Goal: Task Accomplishment & Management: Manage account settings

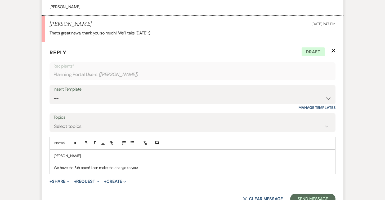
scroll to position [367, 0]
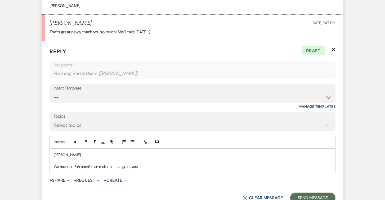
click at [59, 179] on button "+ Share Expand" at bounding box center [59, 180] width 20 height 4
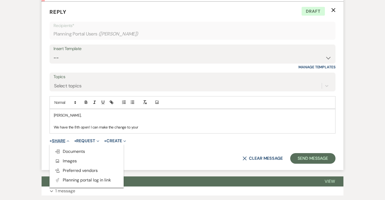
scroll to position [409, 0]
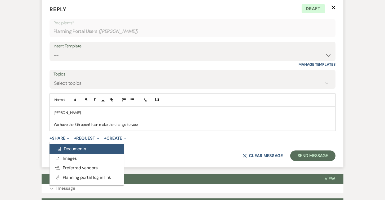
click at [71, 148] on span "Doc Upload Documents" at bounding box center [71, 149] width 30 height 6
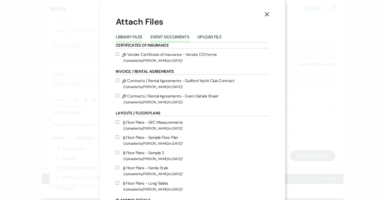
click at [170, 37] on button "Event Documents" at bounding box center [169, 38] width 39 height 7
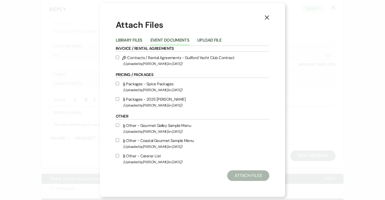
click at [134, 57] on label "Pencil Contracts / Rental Agreements - Guilford Yacht Club Contract (Uploaded b…" at bounding box center [193, 60] width 154 height 12
click at [119, 57] on input "Pencil Contracts / Rental Agreements - Guilford Yacht Club Contract (Uploaded b…" at bounding box center [117, 57] width 3 height 3
checkbox input "true"
click at [237, 173] on button "Attach Files" at bounding box center [248, 175] width 42 height 11
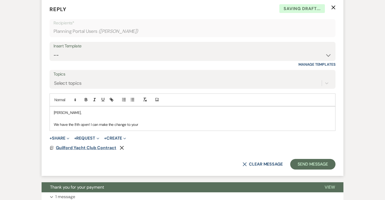
click at [105, 148] on span "Guilford Yacht Club Contract" at bounding box center [86, 148] width 60 height 6
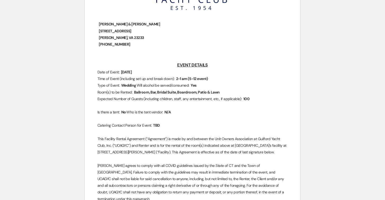
scroll to position [126, 0]
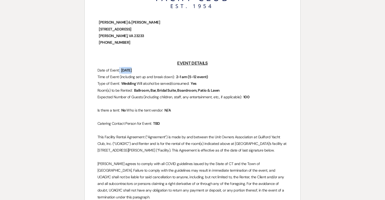
click at [130, 68] on span "[DATE]" at bounding box center [126, 70] width 12 height 6
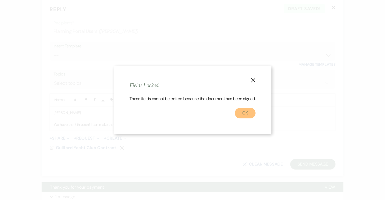
click at [249, 118] on button "OK" at bounding box center [245, 113] width 21 height 11
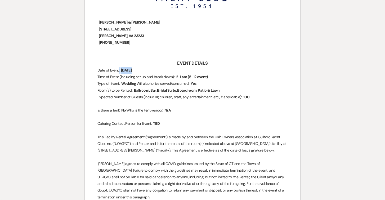
scroll to position [0, 0]
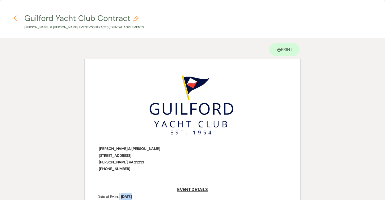
click at [15, 20] on use "button" at bounding box center [14, 18] width 3 height 6
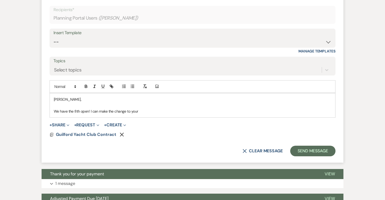
scroll to position [446, 0]
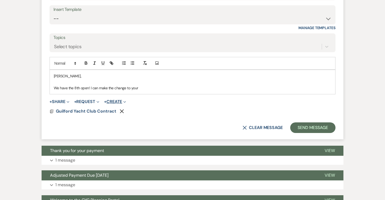
click at [116, 102] on button "+ Create Expand" at bounding box center [115, 102] width 22 height 4
click at [89, 100] on button "+ Request Expand" at bounding box center [86, 102] width 25 height 4
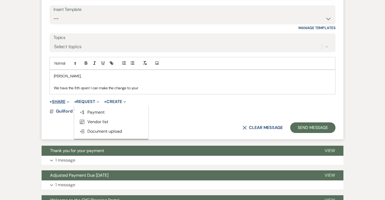
click at [63, 102] on button "+ Share Expand" at bounding box center [59, 102] width 20 height 4
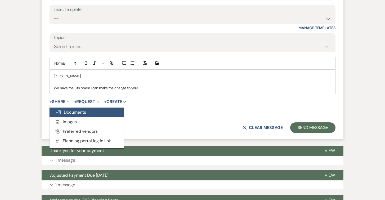
click at [65, 109] on button "Doc Upload Documents" at bounding box center [86, 112] width 74 height 10
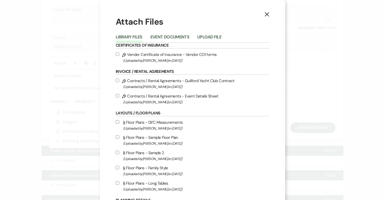
click at [120, 81] on label "Pencil Contracts / Rental Agreements - Guilford Yacht Club Contract (Uploaded b…" at bounding box center [193, 83] width 154 height 12
click at [119, 81] on input "Pencil Contracts / Rental Agreements - Guilford Yacht Club Contract (Uploaded b…" at bounding box center [117, 80] width 3 height 3
checkbox input "true"
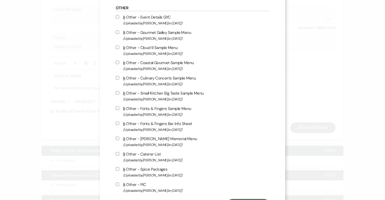
scroll to position [433, 0]
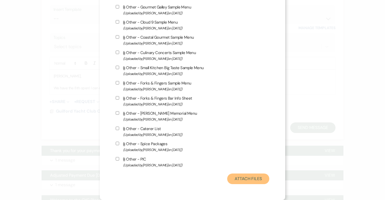
click at [256, 179] on button "Attach Files" at bounding box center [248, 178] width 42 height 11
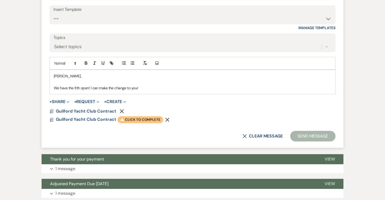
click at [150, 123] on span "Warning Click to complete" at bounding box center [141, 119] width 46 height 7
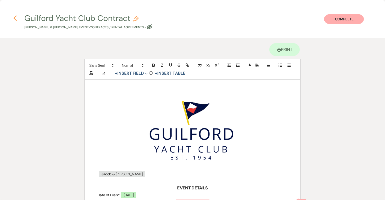
click at [14, 18] on use "button" at bounding box center [14, 18] width 3 height 6
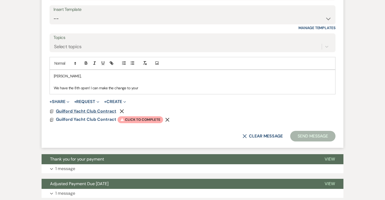
click at [93, 111] on span "Guilford Yacht Club Contract" at bounding box center [86, 111] width 60 height 6
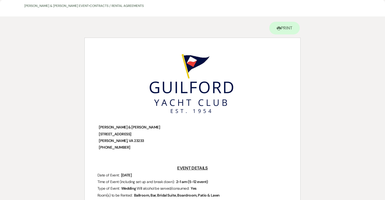
scroll to position [0, 0]
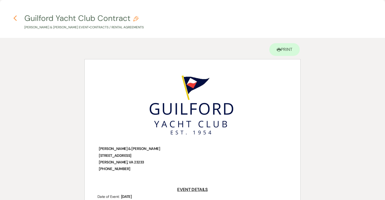
click at [14, 17] on icon "Previous" at bounding box center [15, 18] width 4 height 6
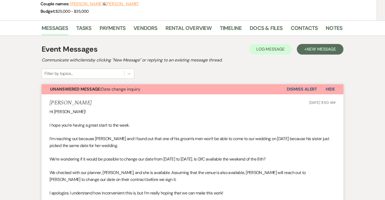
scroll to position [73, 0]
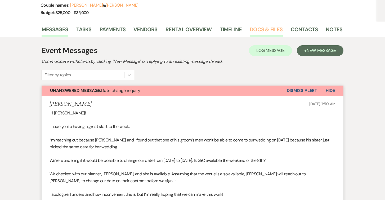
click at [253, 27] on link "Docs & Files" at bounding box center [266, 31] width 33 height 12
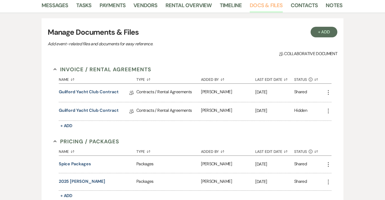
scroll to position [97, 0]
click at [328, 94] on use "button" at bounding box center [328, 92] width 1 height 5
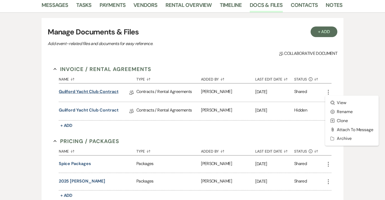
click at [94, 91] on link "Guilford Yacht Club Contract" at bounding box center [89, 92] width 60 height 8
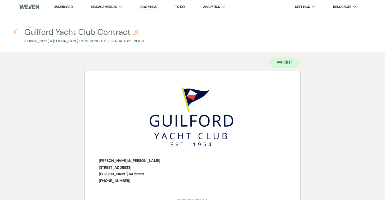
click at [16, 33] on icon "Previous" at bounding box center [15, 32] width 4 height 6
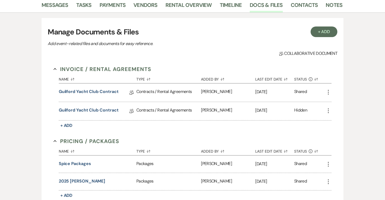
click at [327, 92] on icon "More" at bounding box center [328, 92] width 6 height 6
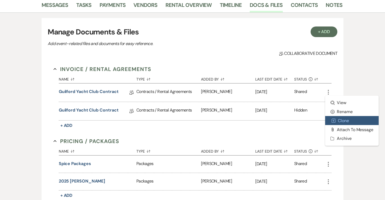
click at [341, 118] on button "Duplicate Clone" at bounding box center [351, 120] width 53 height 9
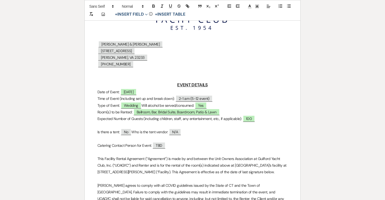
scroll to position [159, 0]
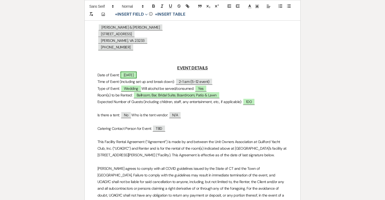
click at [131, 73] on span "[DATE]" at bounding box center [128, 74] width 16 height 7
select select "smartCustomField"
select select "owner"
select select "{{eventDate}}"
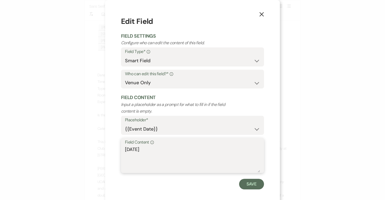
click at [137, 149] on textarea "[DATE]" at bounding box center [192, 159] width 135 height 26
type textarea "[DATE]"
click at [252, 184] on button "Save" at bounding box center [251, 184] width 25 height 11
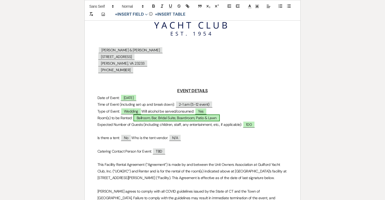
scroll to position [135, 0]
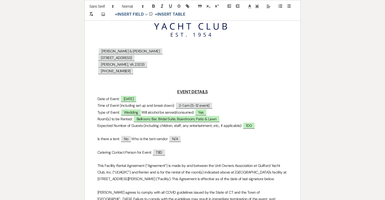
click at [109, 43] on p at bounding box center [192, 44] width 190 height 7
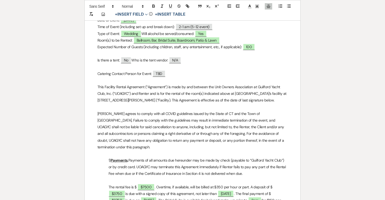
scroll to position [273, 0]
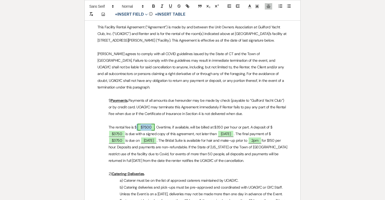
click at [148, 124] on span "$7500" at bounding box center [145, 127] width 17 height 7
select select "owner"
select select "Amount"
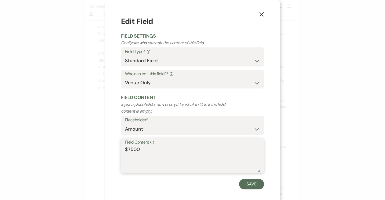
click at [140, 150] on textarea "$7500" at bounding box center [192, 159] width 135 height 26
type textarea "$8200"
click at [246, 186] on button "Save" at bounding box center [251, 184] width 25 height 11
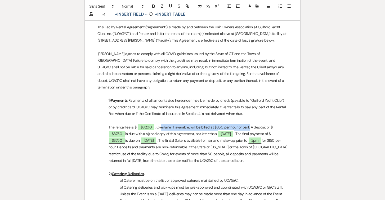
drag, startPoint x: 249, startPoint y: 121, endPoint x: 161, endPoint y: 118, distance: 87.4
click at [161, 124] on p "The rental fee is $ $8200 . Overtime, if available, will be billed at $350 per …" at bounding box center [192, 144] width 190 height 40
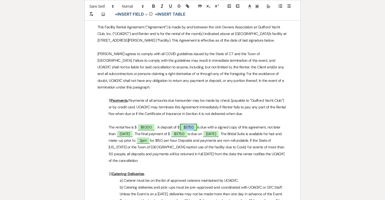
click at [192, 124] on span "$3750" at bounding box center [188, 127] width 17 height 7
select select "owner"
select select "Amount"
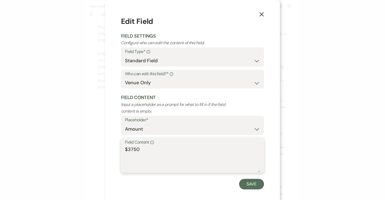
click at [143, 151] on textarea "$3750" at bounding box center [192, 159] width 135 height 26
type textarea "$4100"
click at [254, 181] on button "Save" at bounding box center [251, 184] width 25 height 11
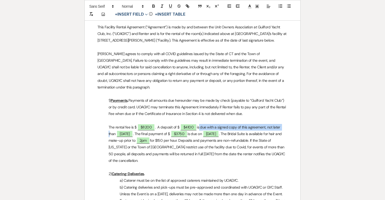
drag, startPoint x: 199, startPoint y: 121, endPoint x: 282, endPoint y: 121, distance: 83.4
click at [282, 124] on p "The rental fee is $ $8200 . A deposit of $ $4100 is due with a signed copy of t…" at bounding box center [192, 144] width 190 height 40
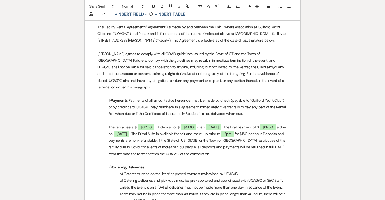
click at [206, 124] on p "The rental fee is $ $8200 . A deposit of $ $4100 ithan ﻿ [DATE] ﻿ . The final p…" at bounding box center [192, 140] width 190 height 33
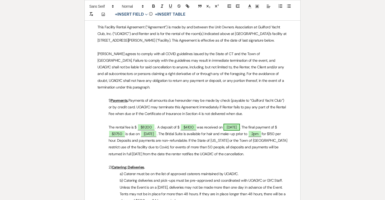
click at [233, 124] on span "[DATE]" at bounding box center [231, 127] width 16 height 7
select select "owner"
select select "Date"
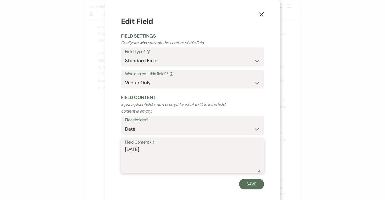
click at [135, 150] on textarea "[DATE]" at bounding box center [192, 159] width 135 height 26
type textarea "[DATE]"
click at [254, 183] on button "Save" at bounding box center [251, 184] width 25 height 11
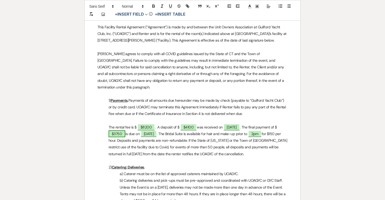
click at [120, 130] on span "$3750" at bounding box center [117, 133] width 17 height 7
select select "owner"
select select "Amount"
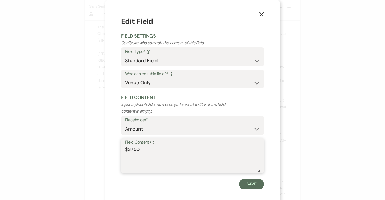
click at [139, 147] on textarea "$3750" at bounding box center [192, 159] width 135 height 26
type textarea "$4100"
click at [245, 183] on button "Save" at bounding box center [251, 184] width 25 height 11
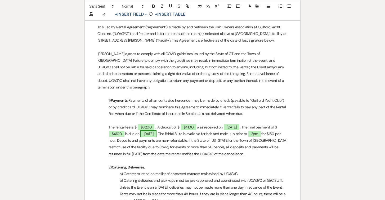
click at [155, 130] on span "[DATE]" at bounding box center [148, 133] width 16 height 7
select select "owner"
select select "Date"
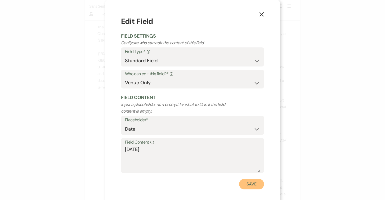
click at [250, 182] on button "Save" at bounding box center [251, 184] width 25 height 11
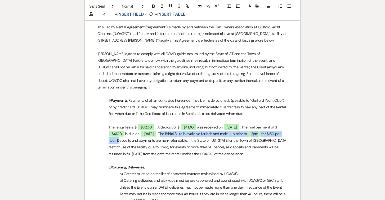
drag, startPoint x: 117, startPoint y: 134, endPoint x: 163, endPoint y: 128, distance: 46.2
click at [163, 128] on p "The rental fee is $ $8200 . A deposit of $ $4100 was received on [DATE] . The f…" at bounding box center [192, 140] width 190 height 33
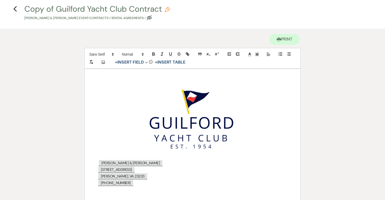
scroll to position [0, 0]
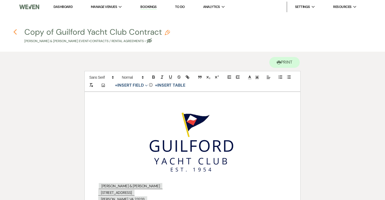
click at [16, 31] on icon "Previous" at bounding box center [15, 32] width 4 height 6
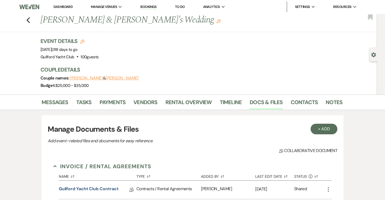
scroll to position [97, 0]
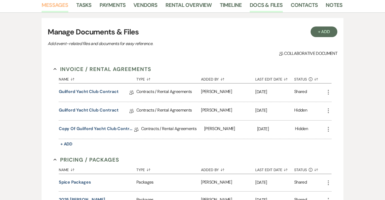
click at [59, 8] on link "Messages" at bounding box center [55, 7] width 27 height 12
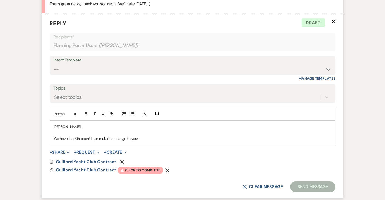
scroll to position [401, 0]
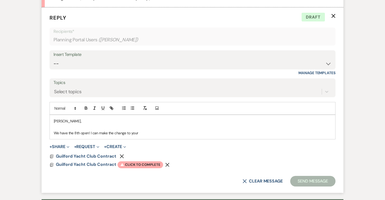
click at [165, 165] on use "button" at bounding box center [167, 165] width 4 height 4
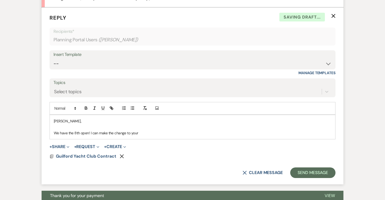
click at [121, 155] on use "button" at bounding box center [122, 156] width 4 height 4
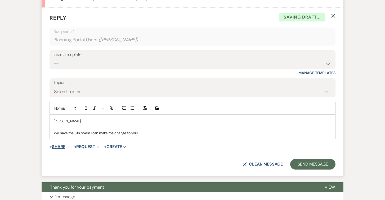
click at [67, 147] on span "Expand" at bounding box center [67, 147] width 4 height 6
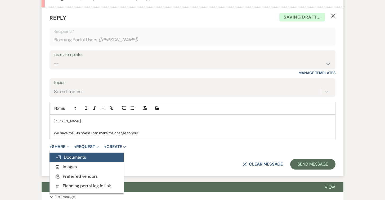
click at [75, 154] on button "Doc Upload Documents" at bounding box center [86, 157] width 74 height 10
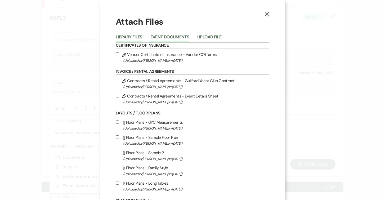
click at [166, 40] on button "Event Documents" at bounding box center [169, 38] width 39 height 7
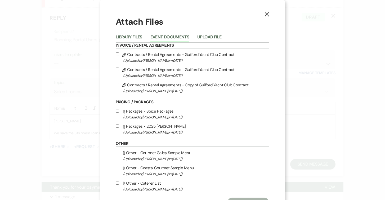
click at [116, 85] on input "Pencil Contracts / Rental Agreements - Copy of Guilford Yacht Club Contract (Up…" at bounding box center [117, 84] width 3 height 3
checkbox input "true"
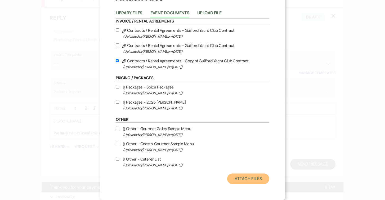
click at [255, 178] on button "Attach Files" at bounding box center [248, 178] width 42 height 11
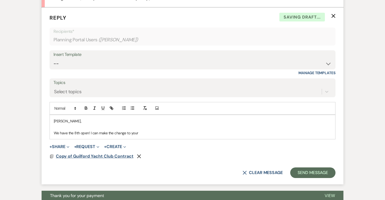
click at [107, 156] on span "Copy of Guilford Yacht Club Contract" at bounding box center [95, 156] width 78 height 6
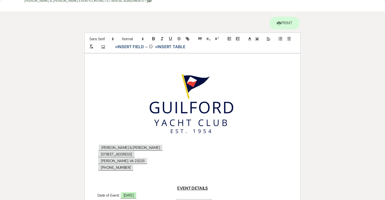
scroll to position [0, 0]
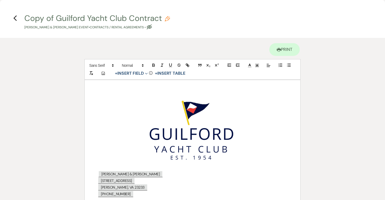
click at [166, 19] on icon "Pencil" at bounding box center [167, 18] width 5 height 5
select select "10"
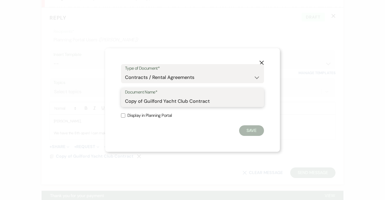
drag, startPoint x: 142, startPoint y: 101, endPoint x: 116, endPoint y: 99, distance: 26.8
click at [116, 99] on div "X Type of Document* Special Event Insurance Vendor Certificate of Insurance Con…" at bounding box center [192, 99] width 175 height 103
click at [216, 103] on input "Revised Guilford Yacht Club Contract" at bounding box center [192, 101] width 135 height 10
type input "Revised Guilford Yacht Club Contract for [DATE]"
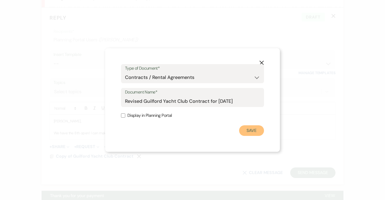
click at [254, 131] on button "Save" at bounding box center [251, 130] width 25 height 11
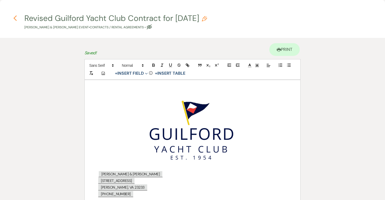
click at [15, 16] on use "button" at bounding box center [14, 18] width 3 height 6
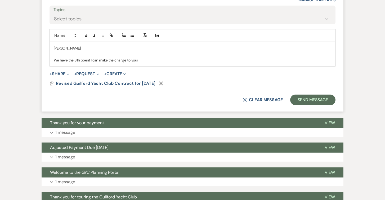
scroll to position [472, 0]
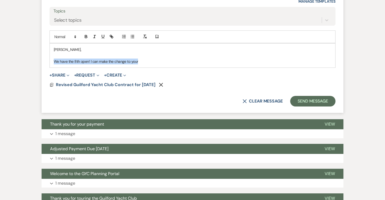
drag, startPoint x: 144, startPoint y: 60, endPoint x: 49, endPoint y: 62, distance: 95.3
click at [49, 62] on form "Reply X Draft Recipients* Planning Portal Users ( [PERSON_NAME] ) Insert Templa…" at bounding box center [193, 24] width 302 height 177
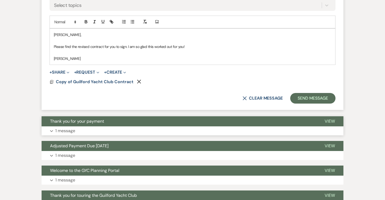
scroll to position [484, 0]
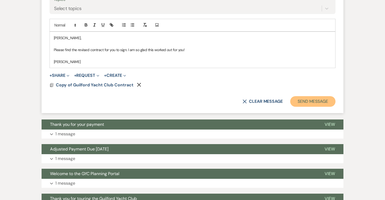
click at [302, 101] on button "Send Message" at bounding box center [312, 101] width 45 height 11
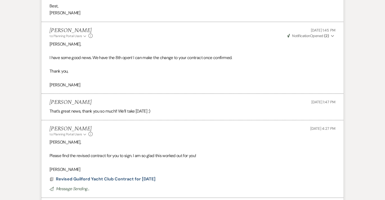
scroll to position [0, 0]
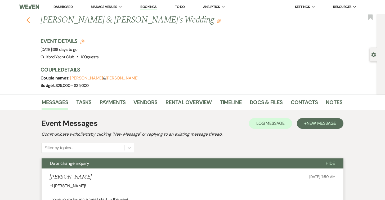
click at [28, 20] on icon "Previous" at bounding box center [28, 20] width 4 height 6
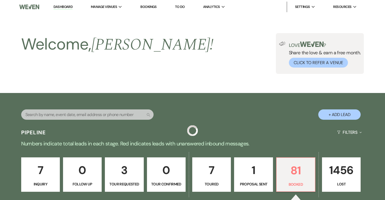
scroll to position [135, 0]
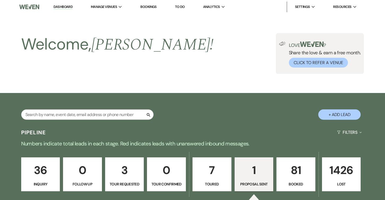
select select "6"
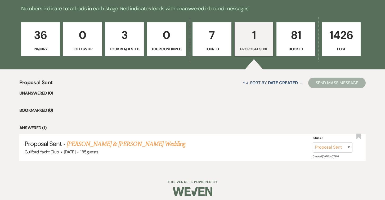
scroll to position [135, 0]
click at [296, 38] on p "81" at bounding box center [296, 35] width 32 height 18
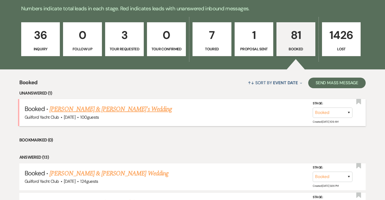
click at [102, 110] on link "[PERSON_NAME] & [PERSON_NAME]'s Wedding" at bounding box center [110, 109] width 122 height 10
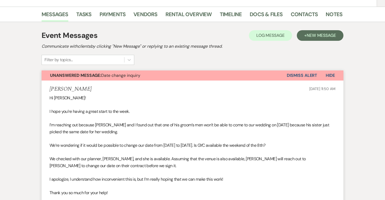
scroll to position [87, 0]
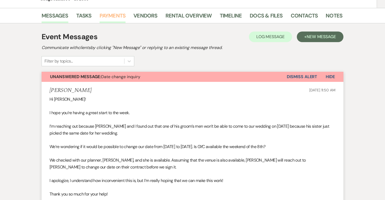
click at [115, 16] on link "Payments" at bounding box center [113, 17] width 26 height 12
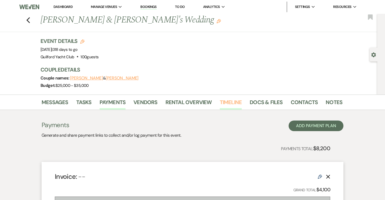
click at [227, 103] on link "Timeline" at bounding box center [231, 104] width 22 height 12
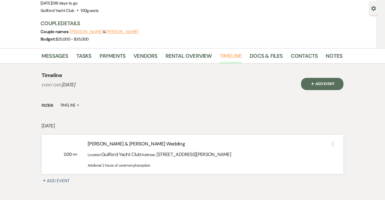
scroll to position [85, 0]
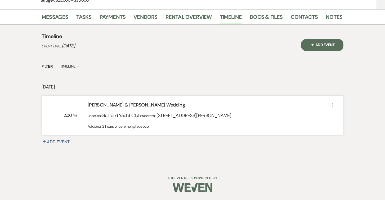
click at [158, 128] on div "Addional 2 hours of ceremony/reception" at bounding box center [209, 127] width 242 height 6
click at [332, 104] on icon "More" at bounding box center [333, 105] width 6 height 6
click at [340, 116] on use "button" at bounding box center [340, 116] width 4 height 4
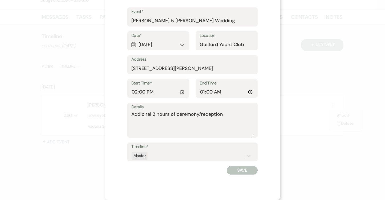
scroll to position [0, 0]
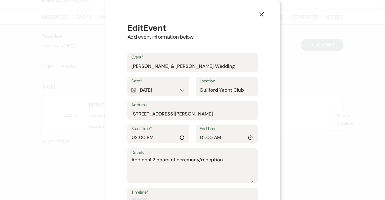
click at [261, 14] on use "button" at bounding box center [261, 14] width 4 height 4
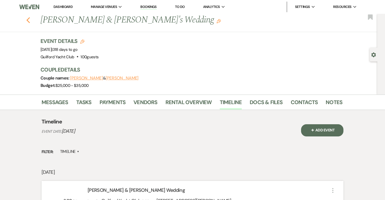
click at [28, 20] on icon "Previous" at bounding box center [28, 20] width 4 height 6
